Goal: Task Accomplishment & Management: Manage account settings

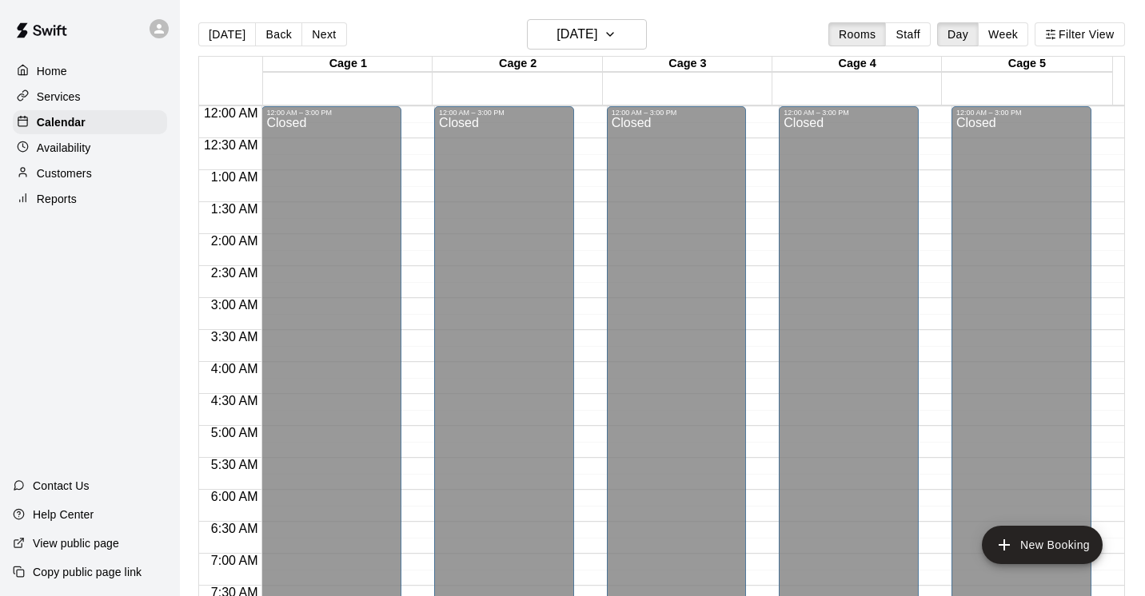
scroll to position [490, 0]
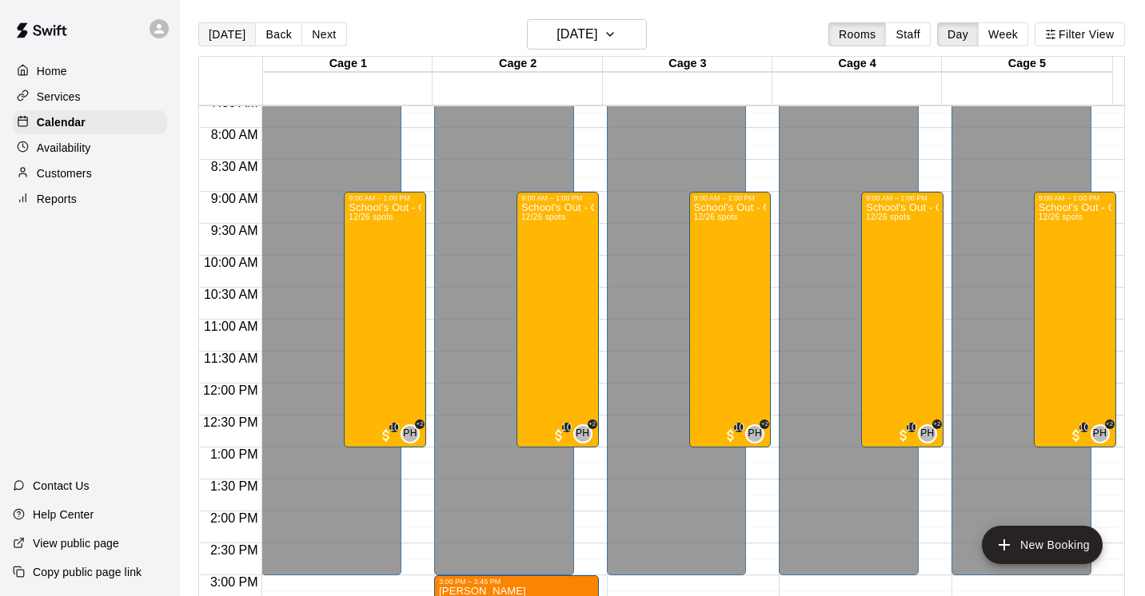
click at [227, 32] on button "[DATE]" at bounding box center [227, 34] width 58 height 24
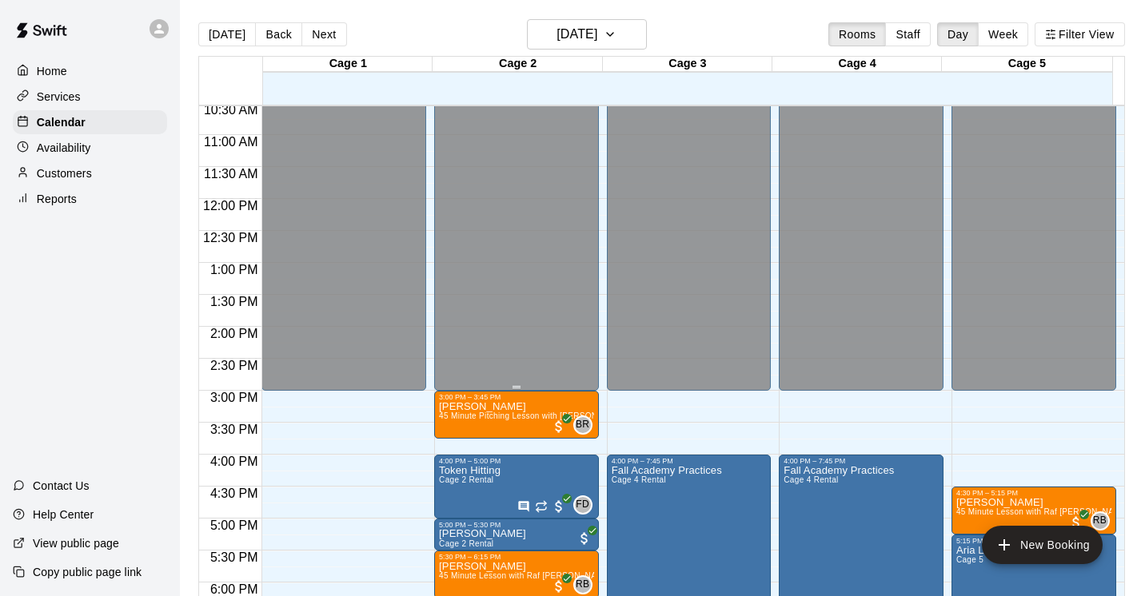
scroll to position [836, 0]
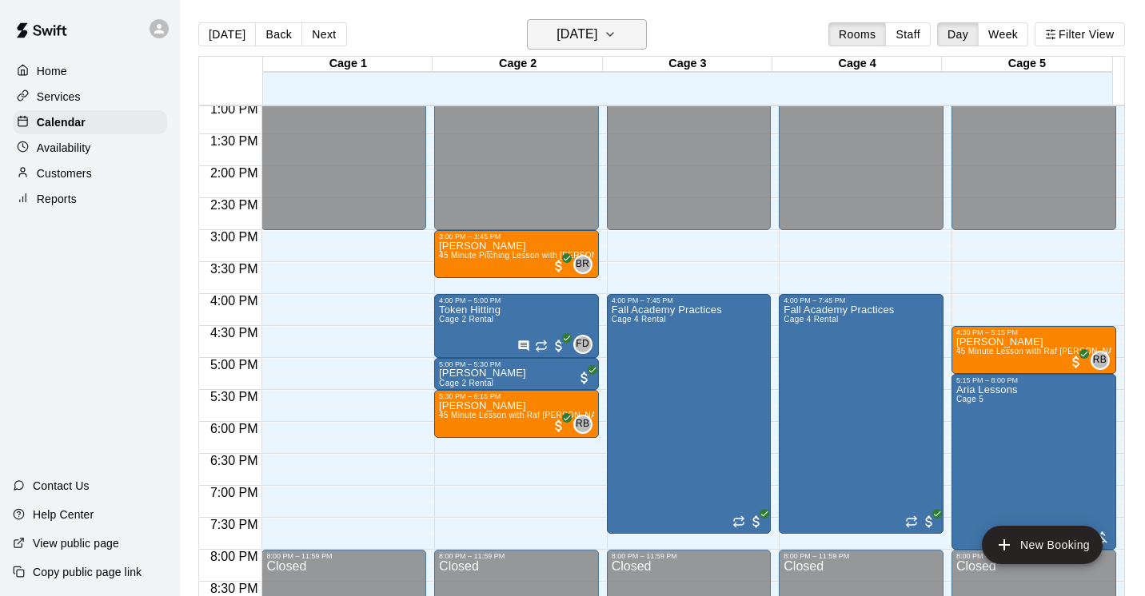
click at [616, 38] on icon "button" at bounding box center [610, 34] width 13 height 19
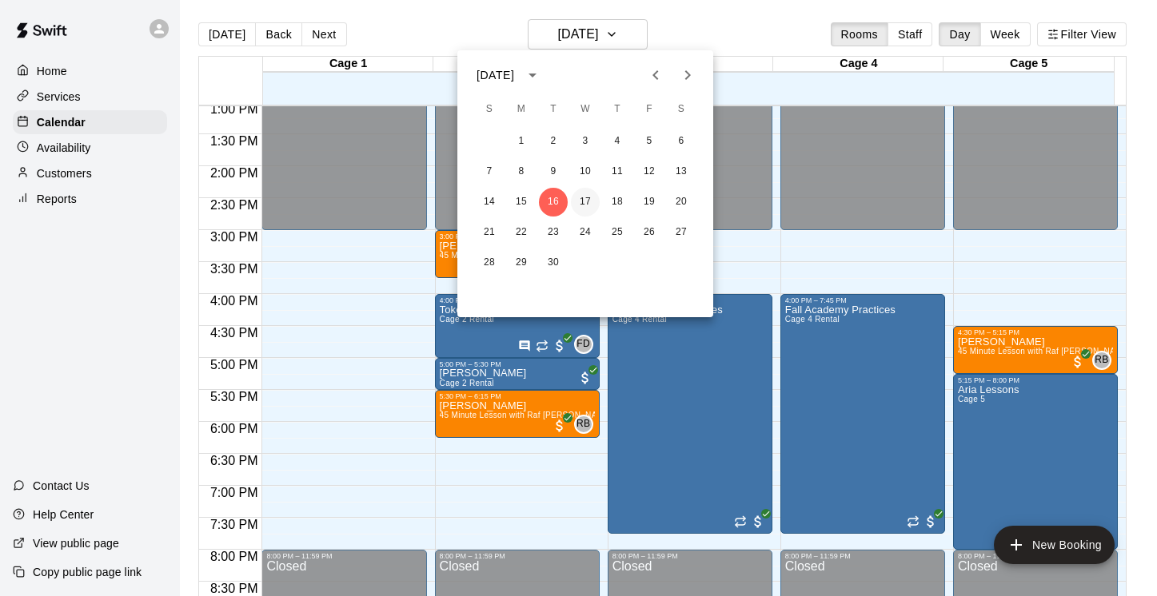
click at [583, 204] on button "17" at bounding box center [585, 202] width 29 height 29
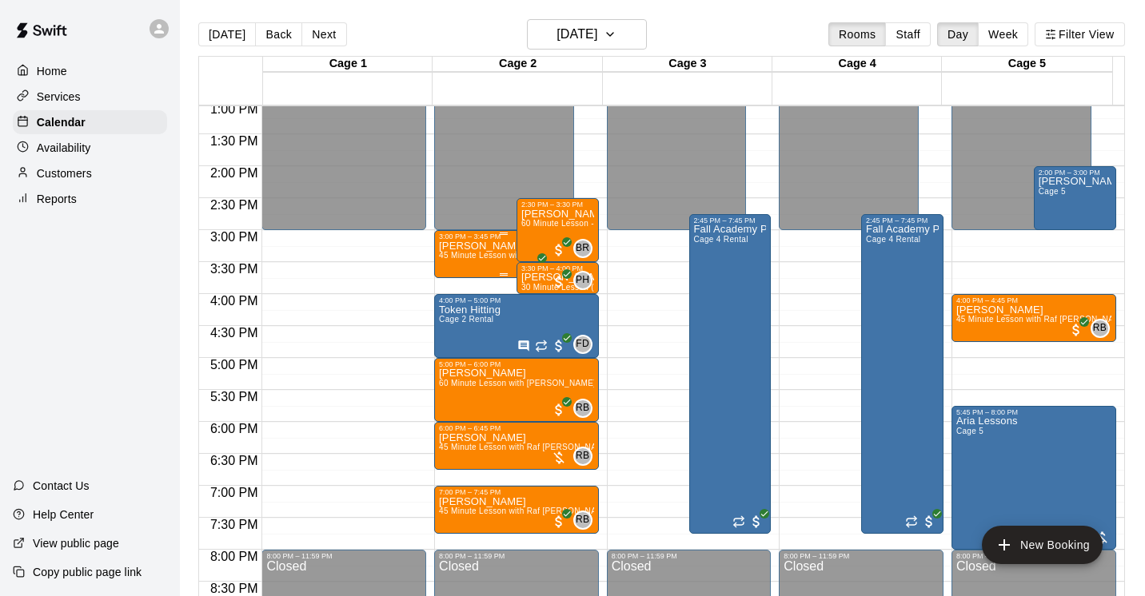
click at [485, 259] on span "45 Minute Lesson with Raf [PERSON_NAME]" at bounding box center [525, 255] width 173 height 9
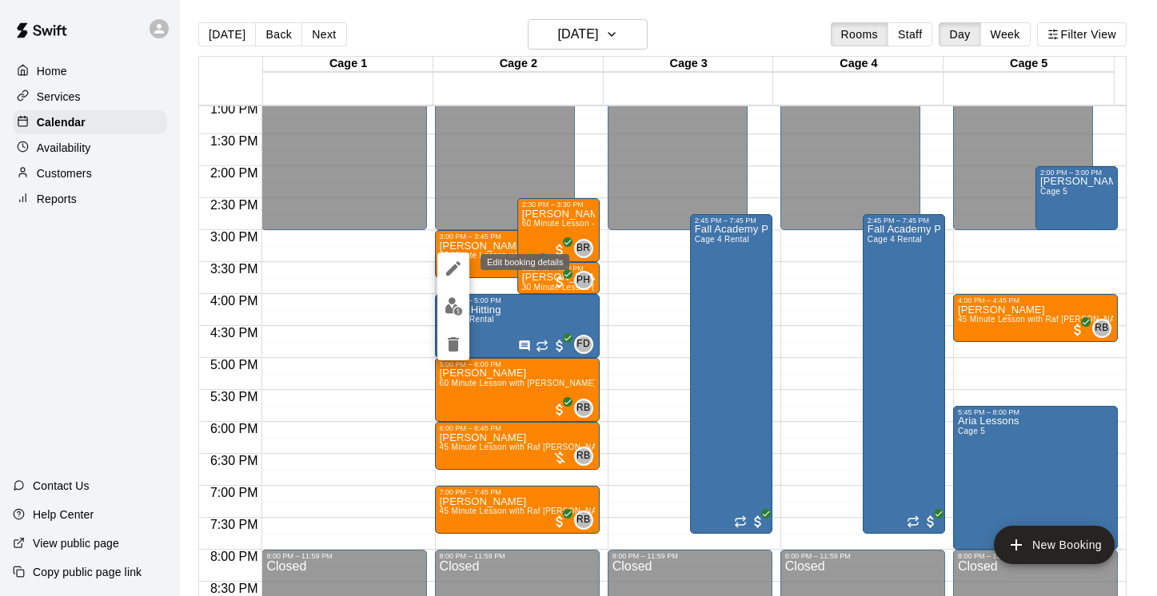
click at [448, 268] on icon "edit" at bounding box center [453, 268] width 19 height 19
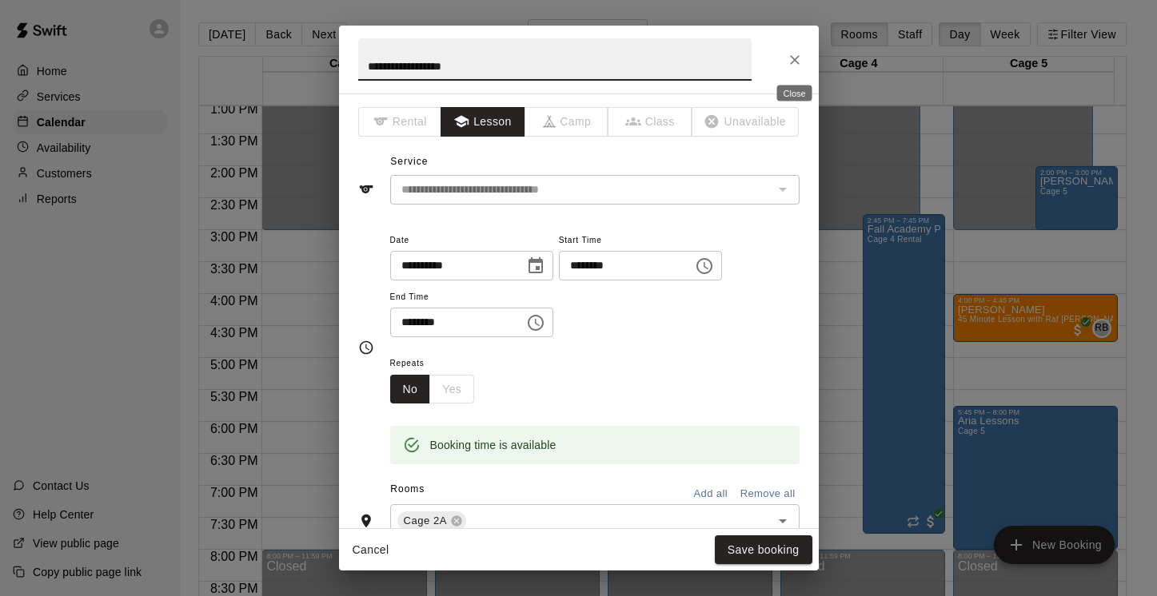
click at [791, 56] on icon "Close" at bounding box center [795, 60] width 10 height 10
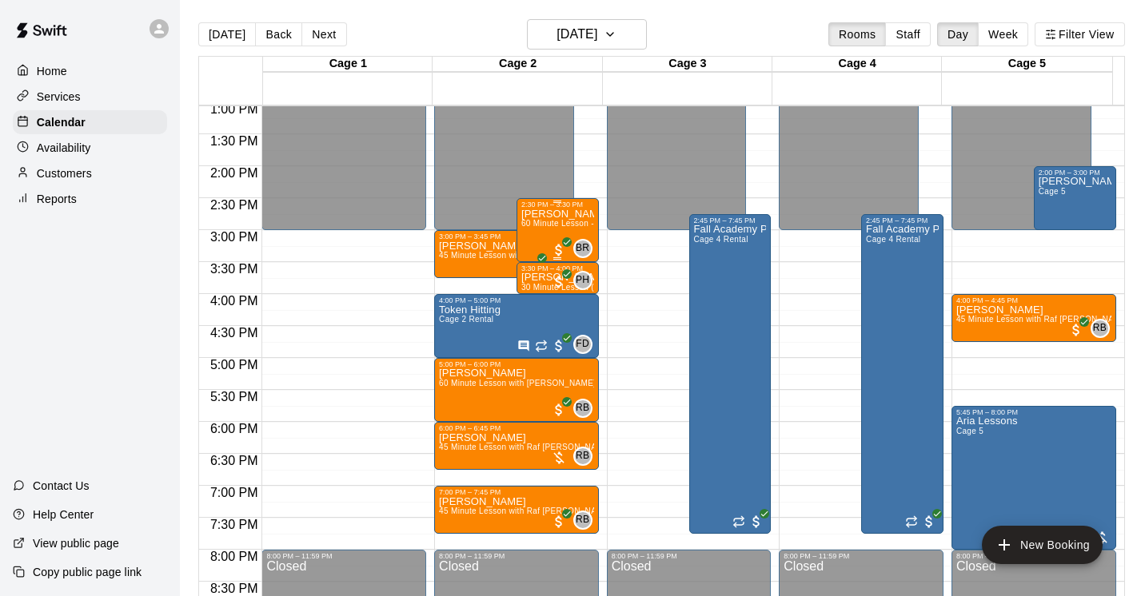
click at [543, 217] on div "[PERSON_NAME] 60 Minute Lesson - Full cage with [PERSON_NAME] [PERSON_NAME]" at bounding box center [557, 507] width 73 height 596
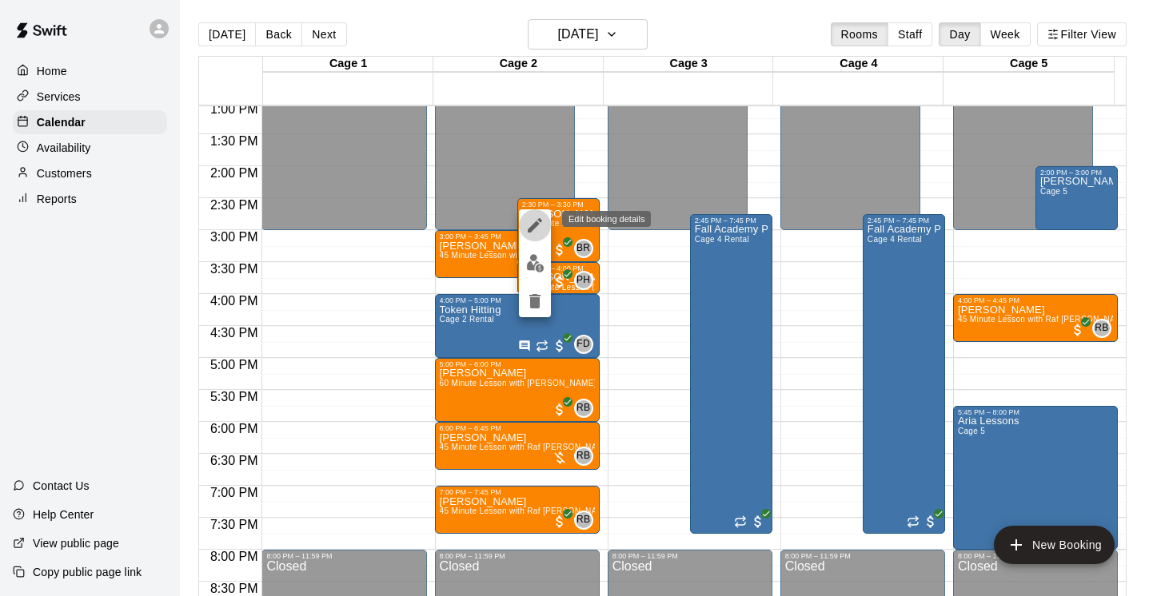
click at [537, 222] on icon "edit" at bounding box center [535, 225] width 14 height 14
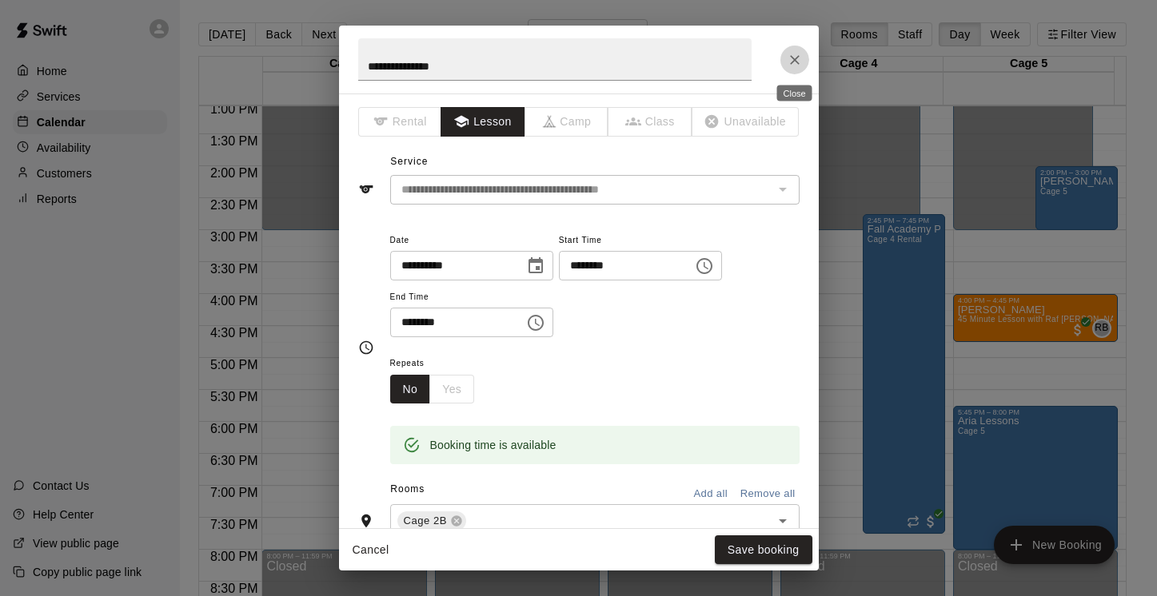
click at [796, 59] on icon "Close" at bounding box center [795, 60] width 16 height 16
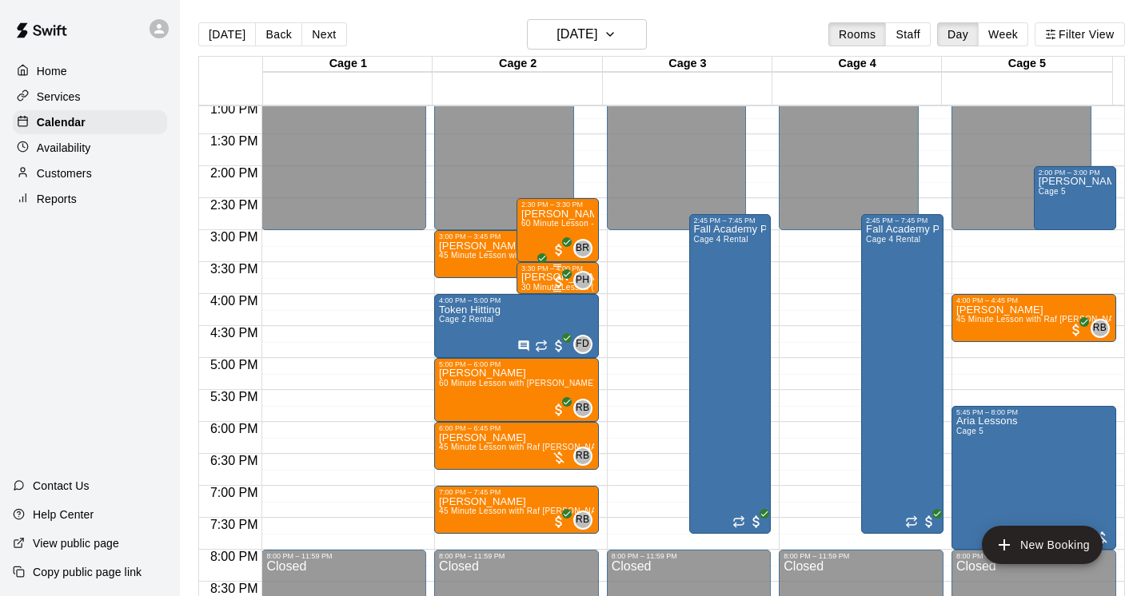
click at [528, 277] on p "[PERSON_NAME]" at bounding box center [557, 277] width 73 height 0
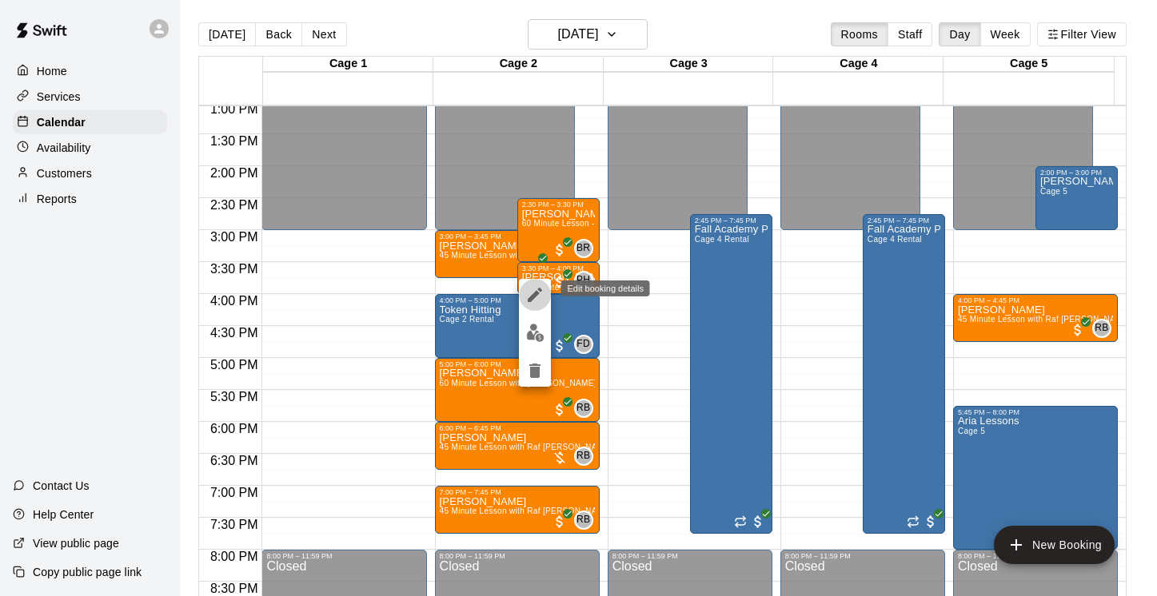
click at [537, 292] on icon "edit" at bounding box center [535, 295] width 14 height 14
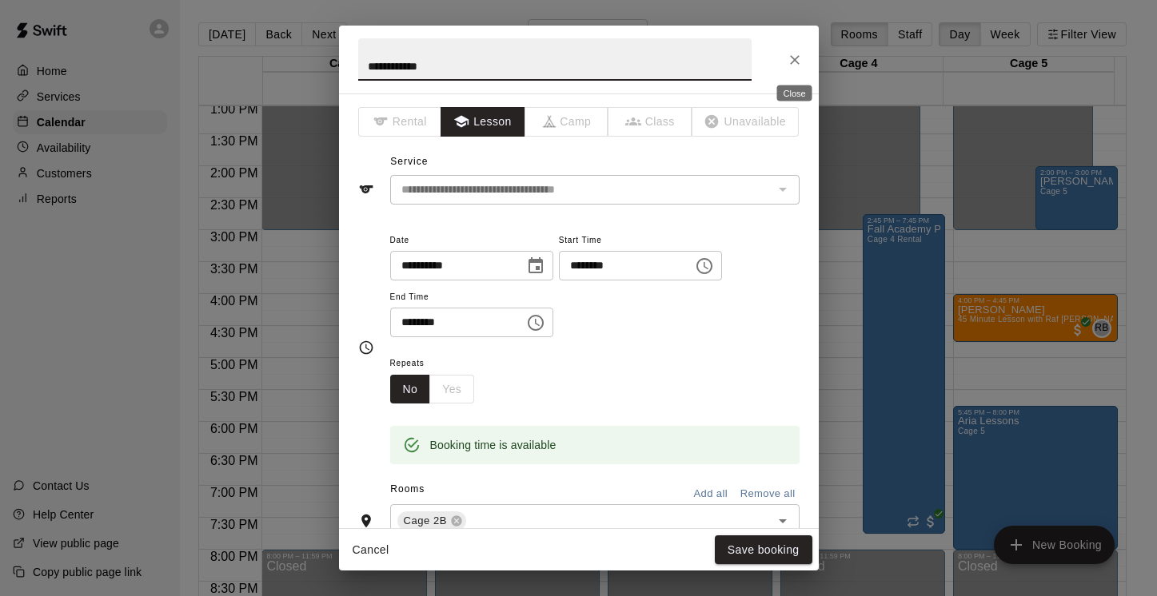
click at [793, 62] on icon "Close" at bounding box center [795, 60] width 16 height 16
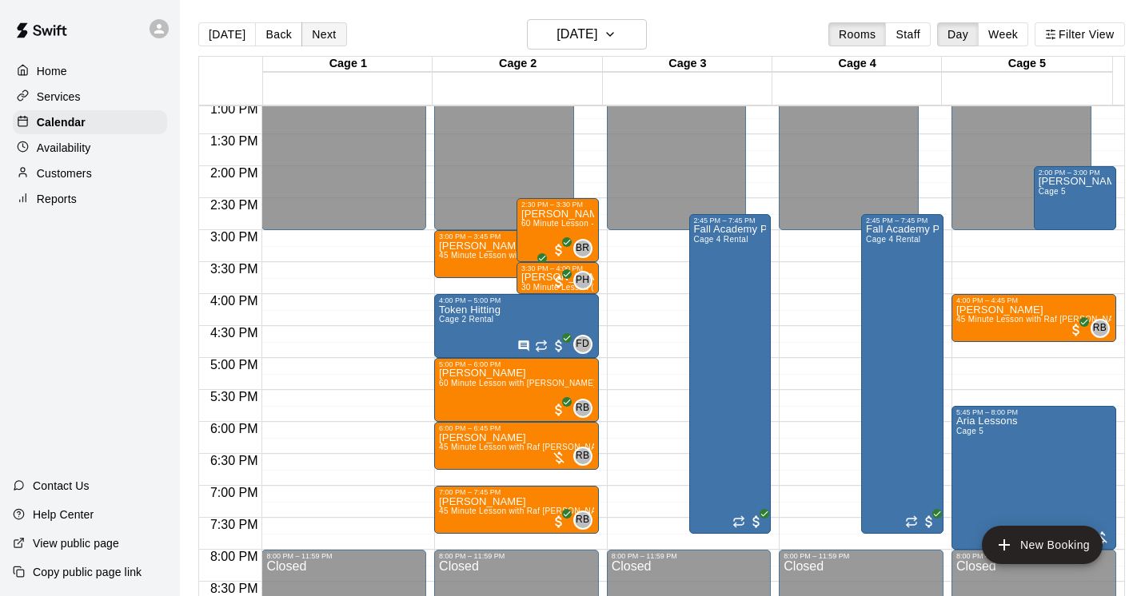
click at [320, 40] on button "Next" at bounding box center [323, 34] width 45 height 24
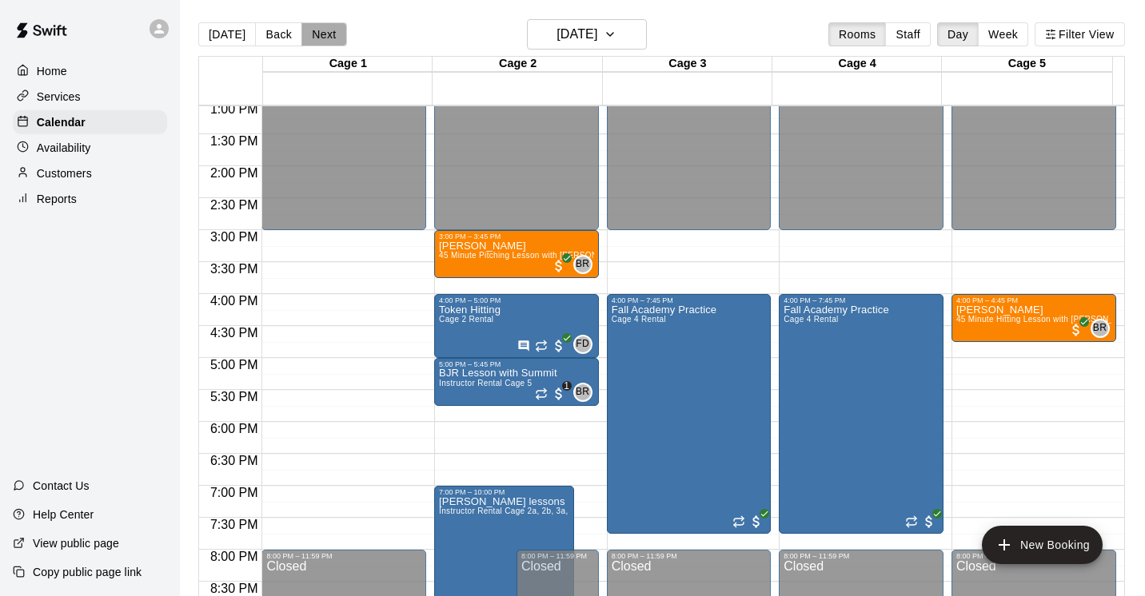
click at [321, 35] on button "Next" at bounding box center [323, 34] width 45 height 24
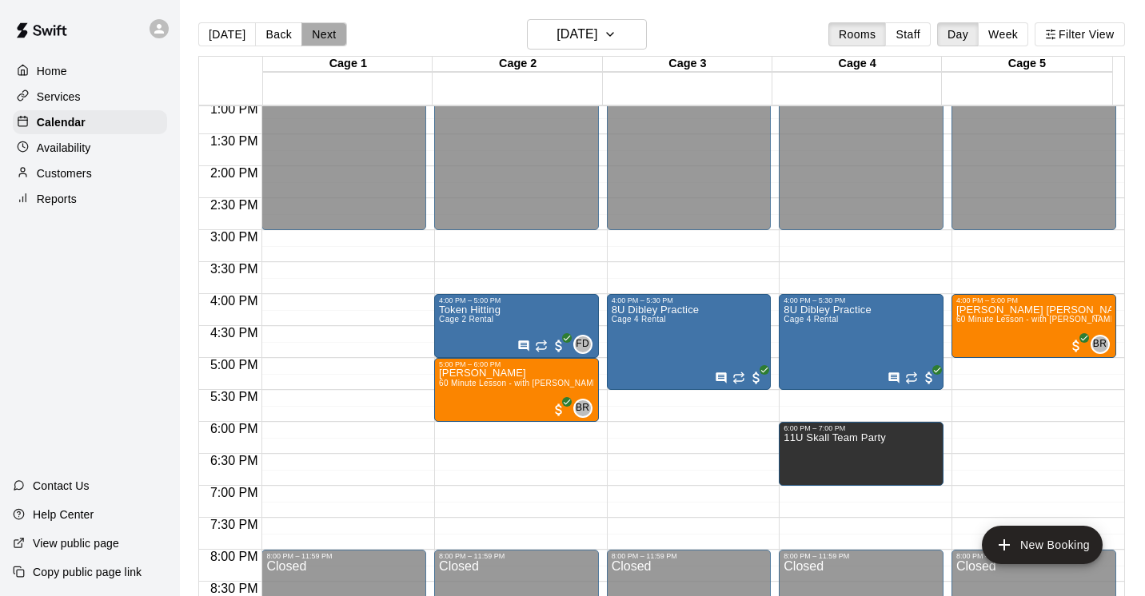
click at [321, 35] on button "Next" at bounding box center [323, 34] width 45 height 24
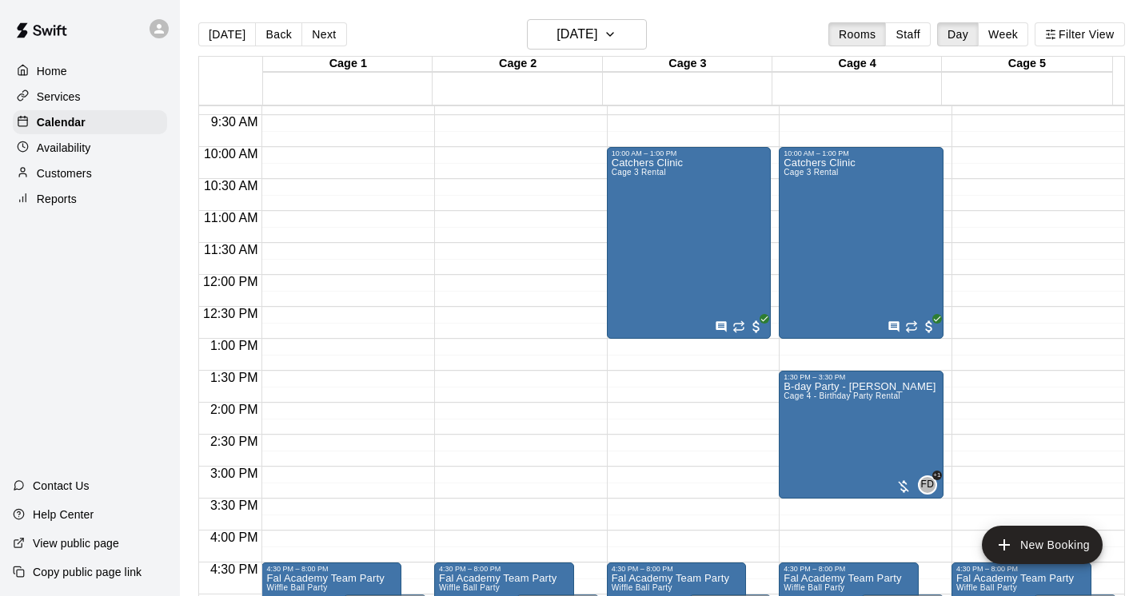
scroll to position [599, 0]
click at [233, 34] on button "[DATE]" at bounding box center [227, 34] width 58 height 24
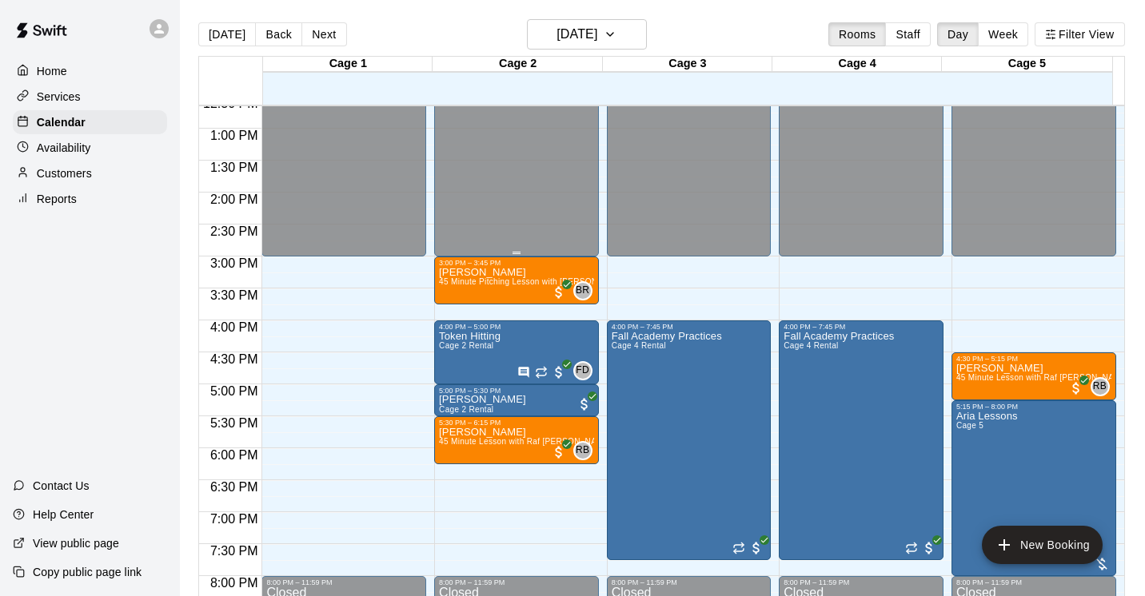
scroll to position [810, 0]
